Goal: Task Accomplishment & Management: Use online tool/utility

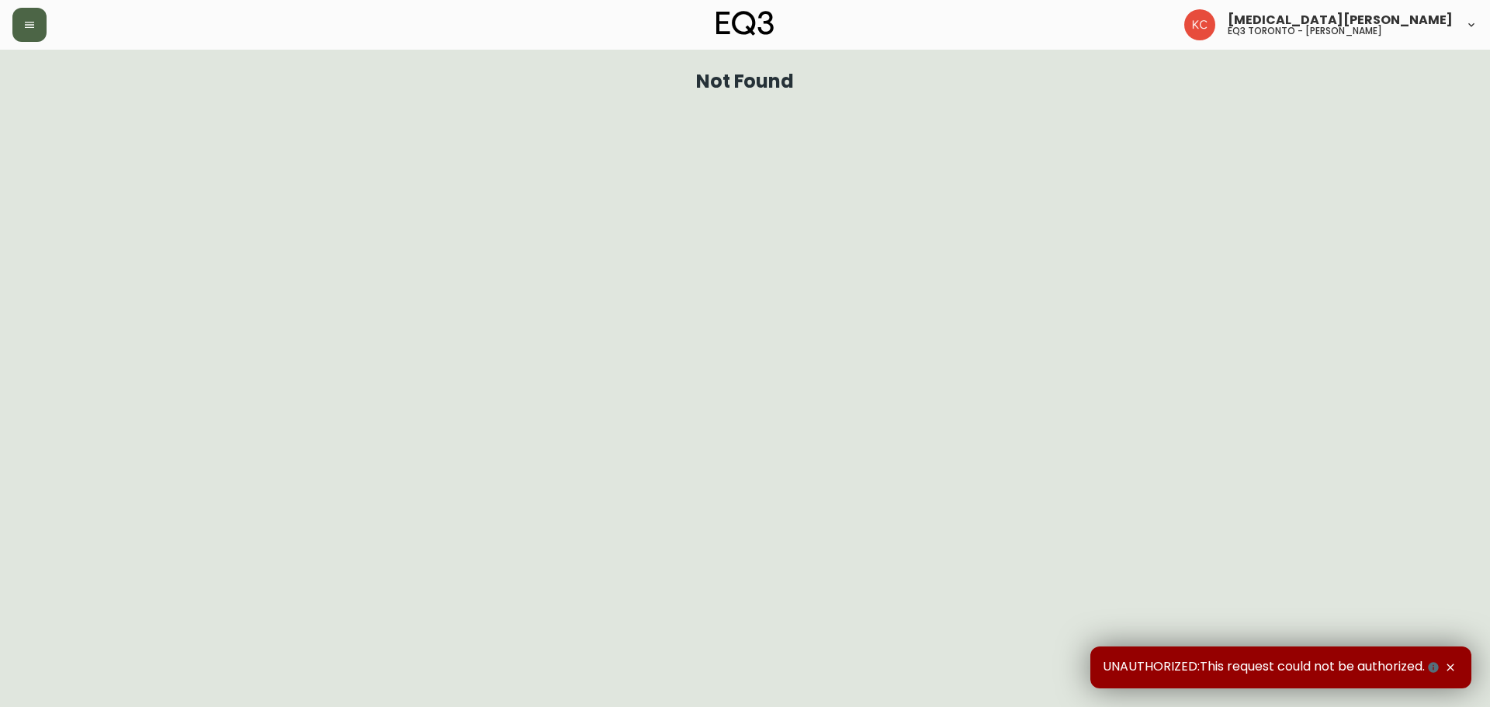
click at [17, 23] on button "button" at bounding box center [29, 25] width 34 height 34
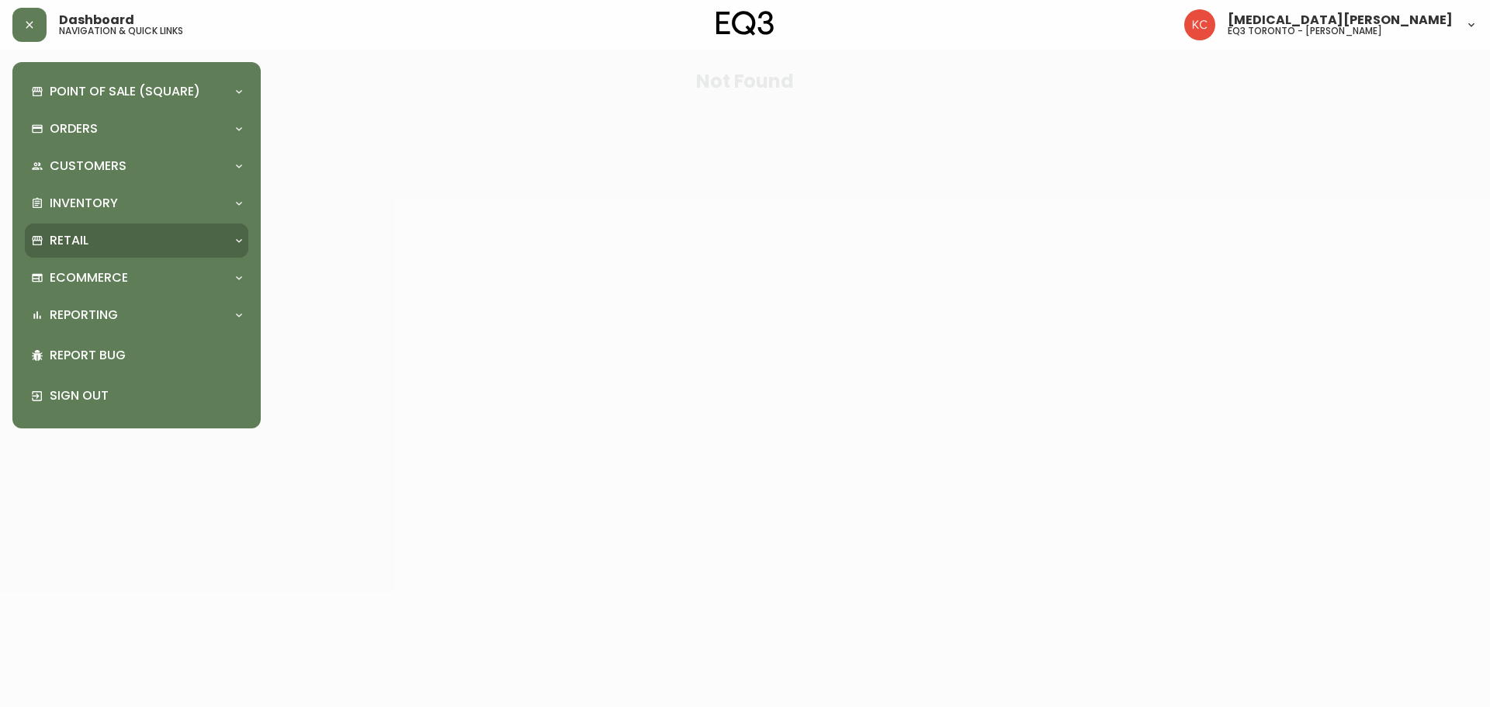
click at [82, 245] on p "Retail" at bounding box center [69, 240] width 39 height 17
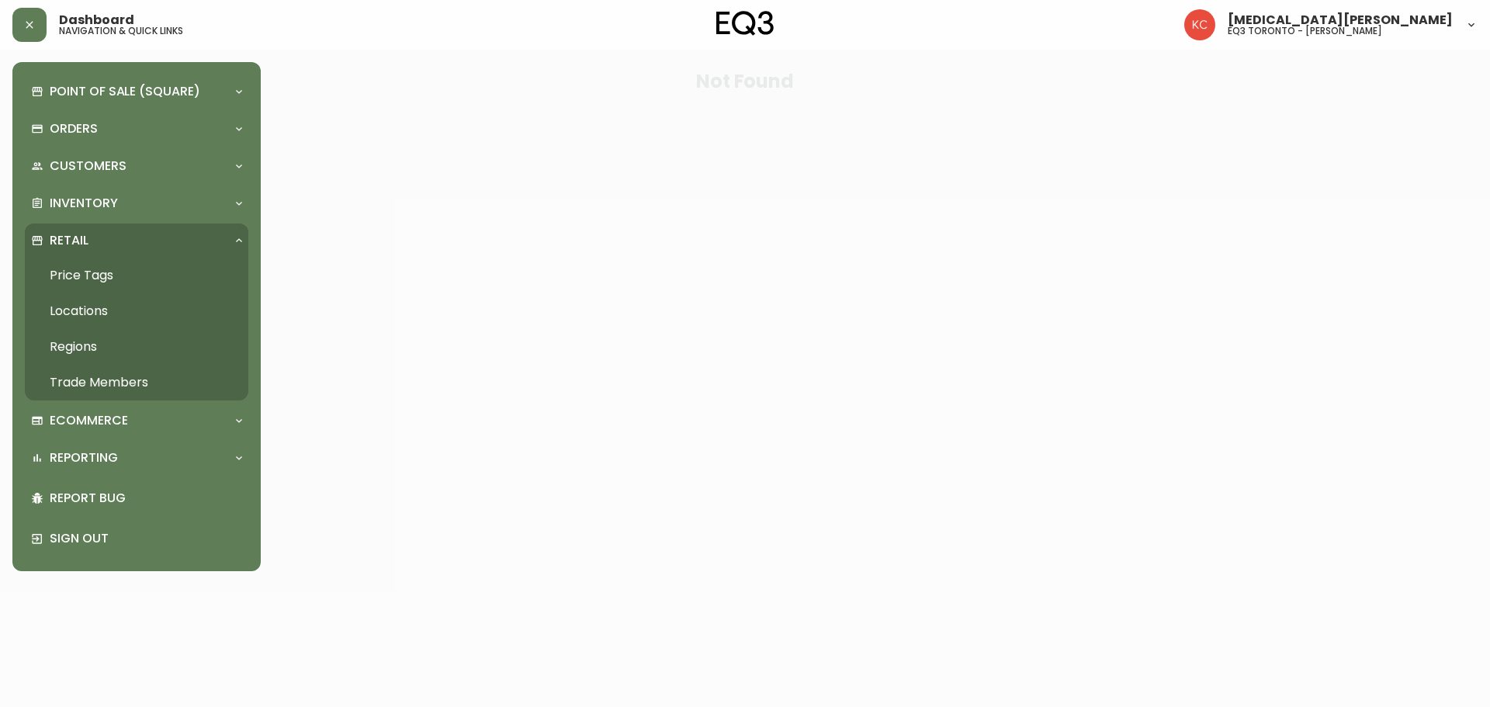
click at [89, 275] on link "Price Tags" at bounding box center [137, 276] width 224 height 36
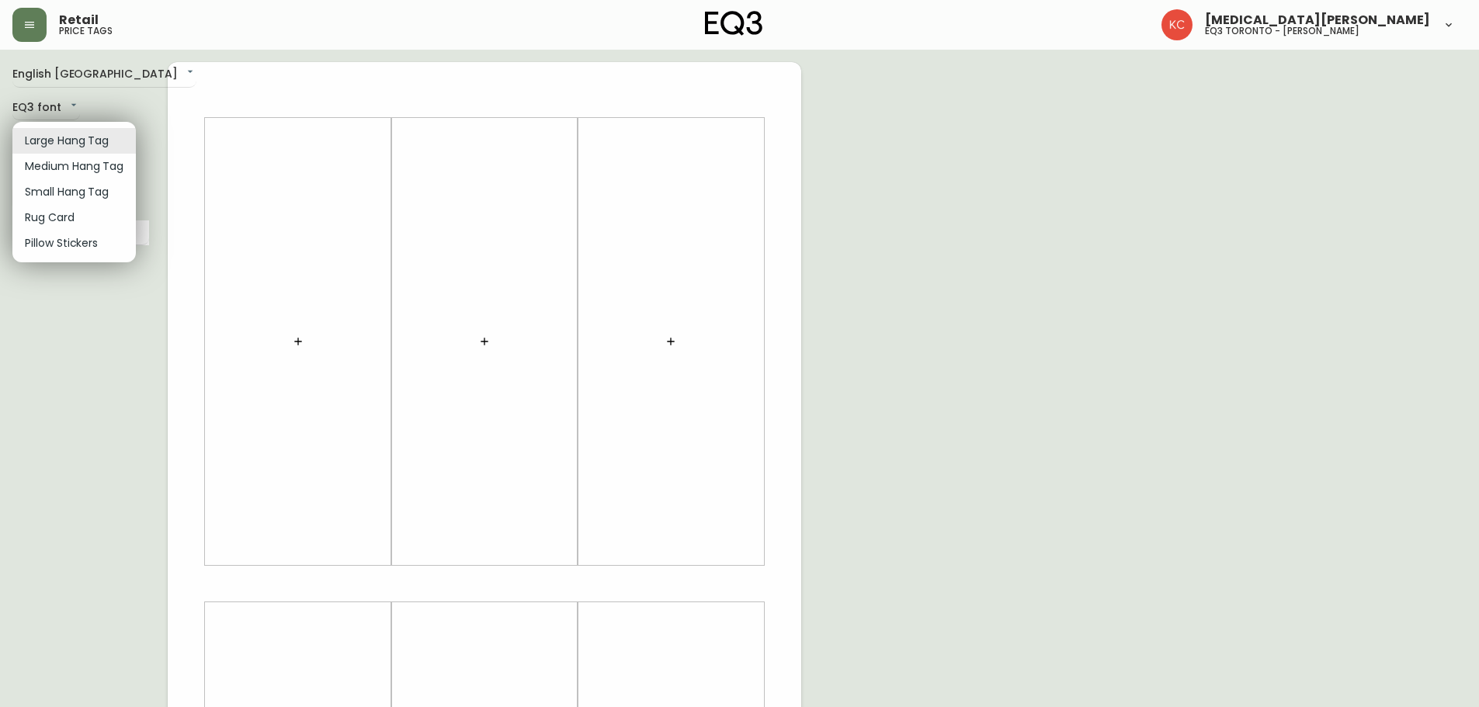
click at [99, 128] on body "Retail price tags [MEDICAL_DATA][PERSON_NAME] eq3 [GEOGRAPHIC_DATA] - [PERSON_N…" at bounding box center [739, 552] width 1479 height 1105
click at [73, 196] on li "Small Hang Tag" at bounding box center [73, 192] width 123 height 26
type input "small"
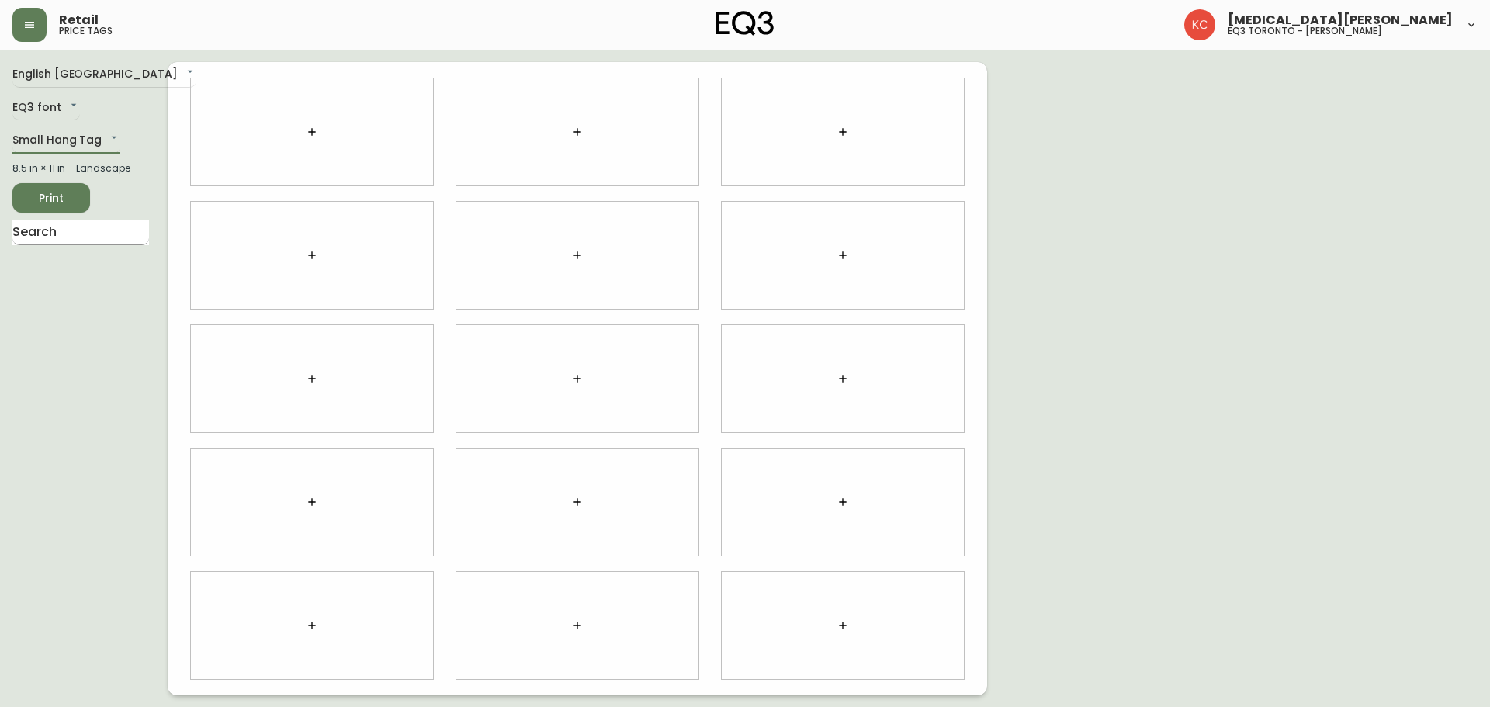
click at [109, 237] on input "text" at bounding box center [80, 232] width 137 height 25
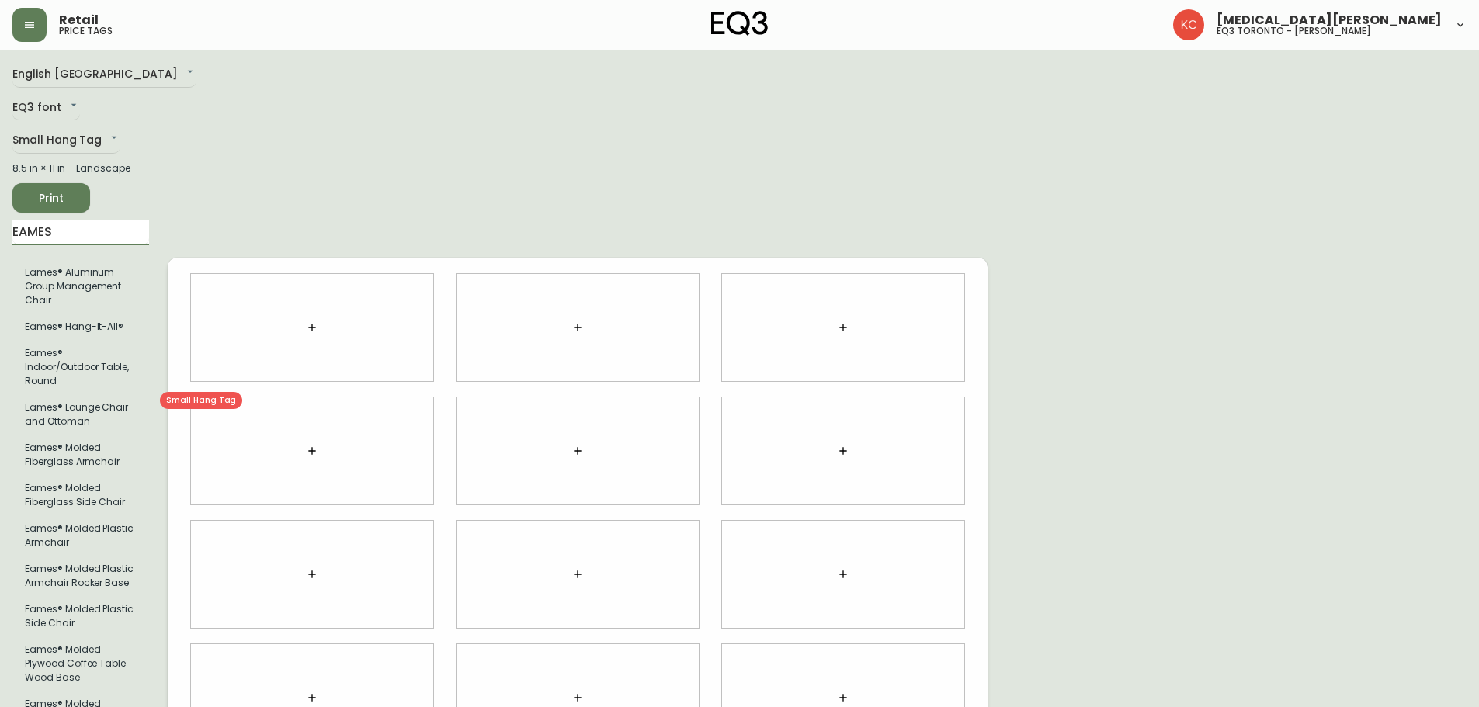
type input "EAMES"
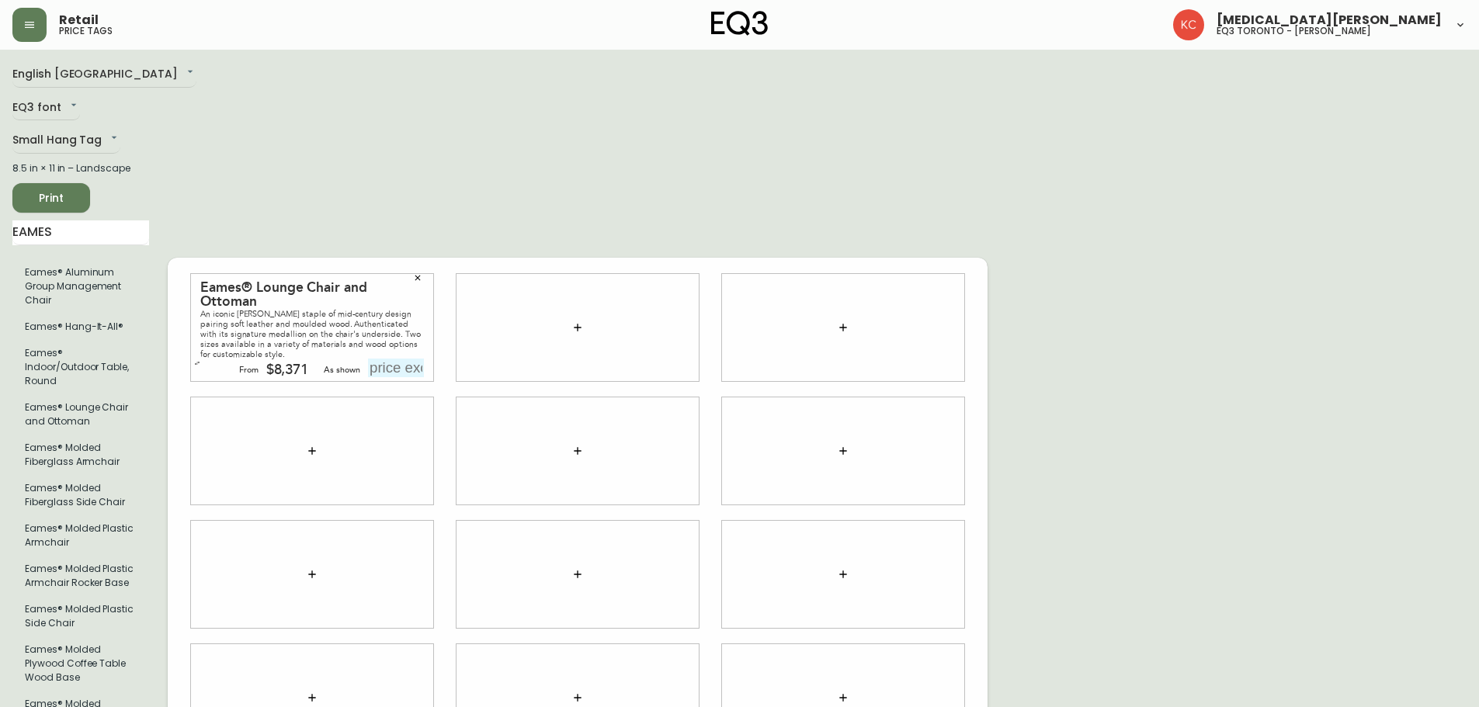
click at [395, 359] on input "text" at bounding box center [396, 368] width 56 height 19
click at [390, 363] on input "$10643" at bounding box center [396, 368] width 56 height 19
type input "$10643"
click at [559, 202] on div "Eames® Lounge Chair and Ottoman An iconic [PERSON_NAME] staple of mid-century d…" at bounding box center [578, 574] width 820 height 1025
click at [1219, 273] on div "English Canada en_CA EQ3 font EQ3 Small Hang Tag small 8.5 in × 11 in – Landsca…" at bounding box center [739, 574] width 1454 height 1025
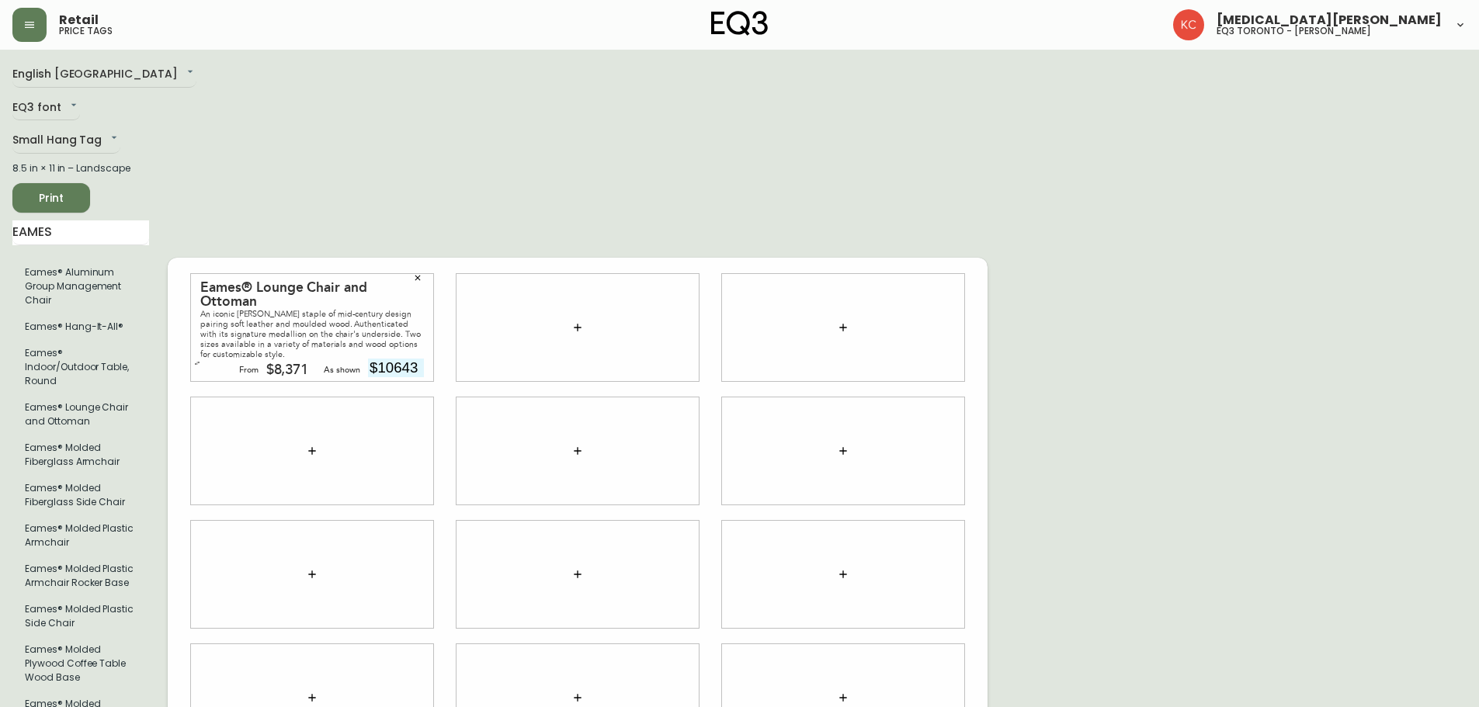
click at [23, 201] on button "Print" at bounding box center [51, 197] width 78 height 29
click at [970, 203] on div "Eames® Lounge Chair and Ottoman An iconic [PERSON_NAME] staple of mid-century d…" at bounding box center [578, 574] width 820 height 1025
